Goal: Task Accomplishment & Management: Manage account settings

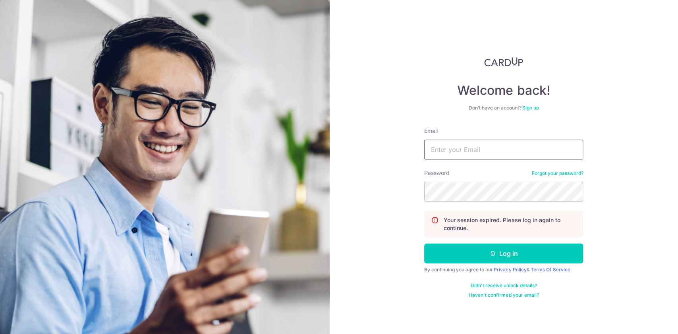
type input "[EMAIL_ADDRESS][DOMAIN_NAME]"
click at [538, 242] on form "Email shaunng83@gmail.com Password Forgot your password? Your session expired. …" at bounding box center [503, 213] width 159 height 172
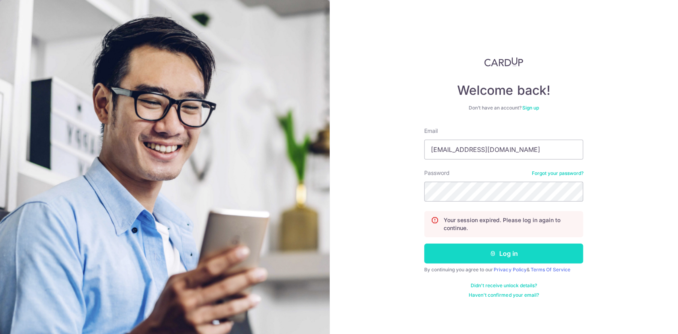
click at [538, 249] on button "Log in" at bounding box center [503, 254] width 159 height 20
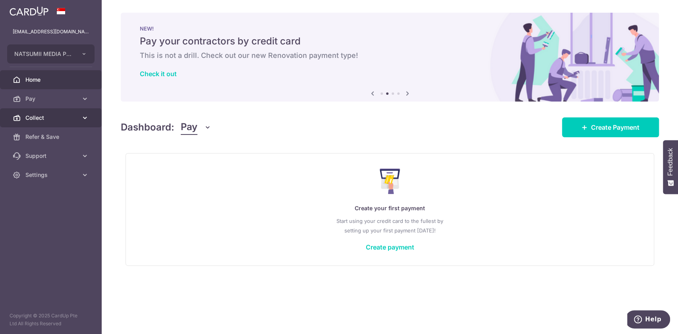
click at [71, 111] on link "Collect" at bounding box center [51, 117] width 102 height 19
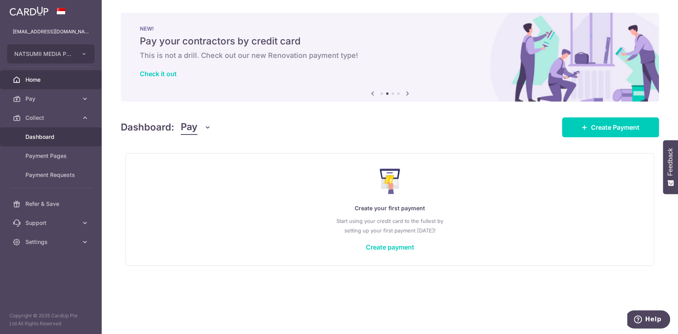
click at [74, 137] on span "Dashboard" at bounding box center [51, 137] width 52 height 8
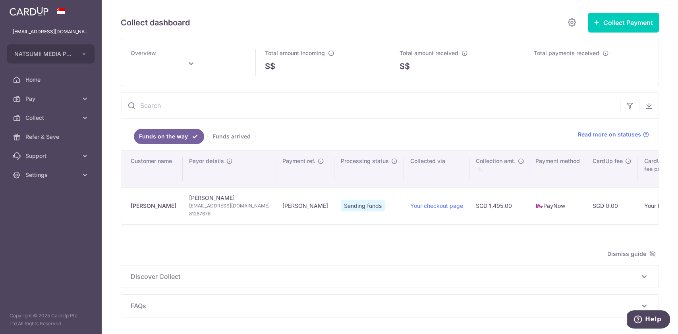
type input "[DATE]"
click at [56, 122] on span "Collect" at bounding box center [51, 118] width 52 height 8
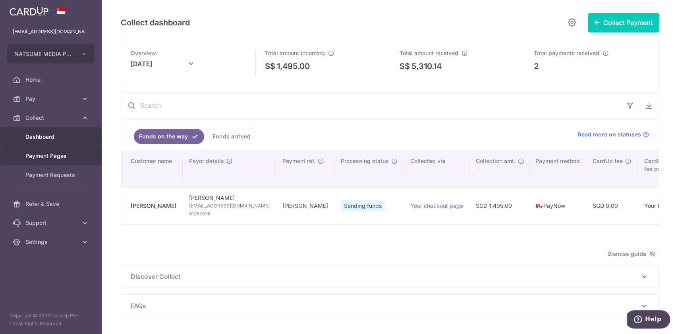
click at [79, 152] on link "Payment Pages" at bounding box center [51, 156] width 102 height 19
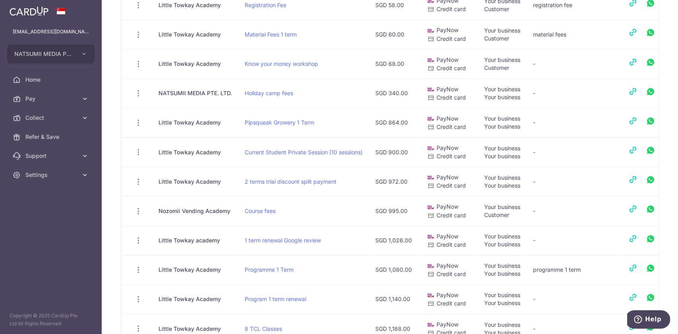
scroll to position [212, 0]
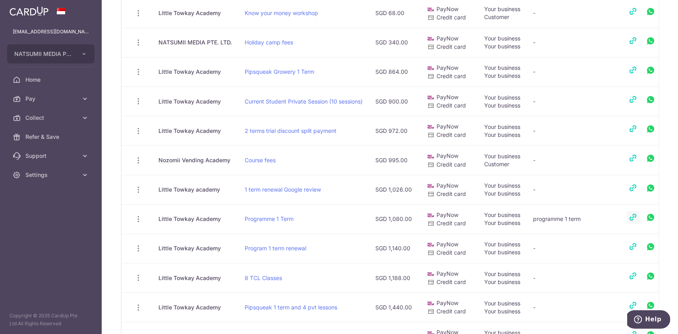
click at [633, 216] on link at bounding box center [633, 217] width 13 height 13
